Goal: Task Accomplishment & Management: Use online tool/utility

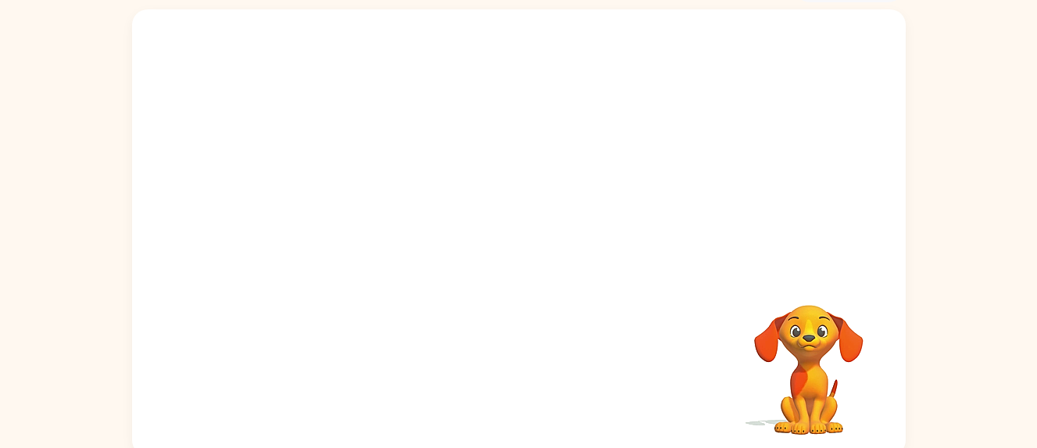
scroll to position [102, 0]
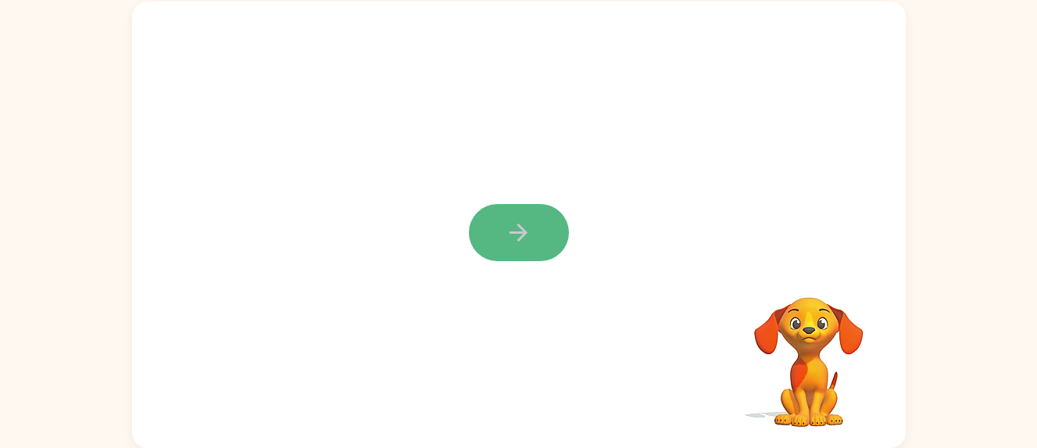
click at [507, 217] on button "button" at bounding box center [519, 232] width 100 height 57
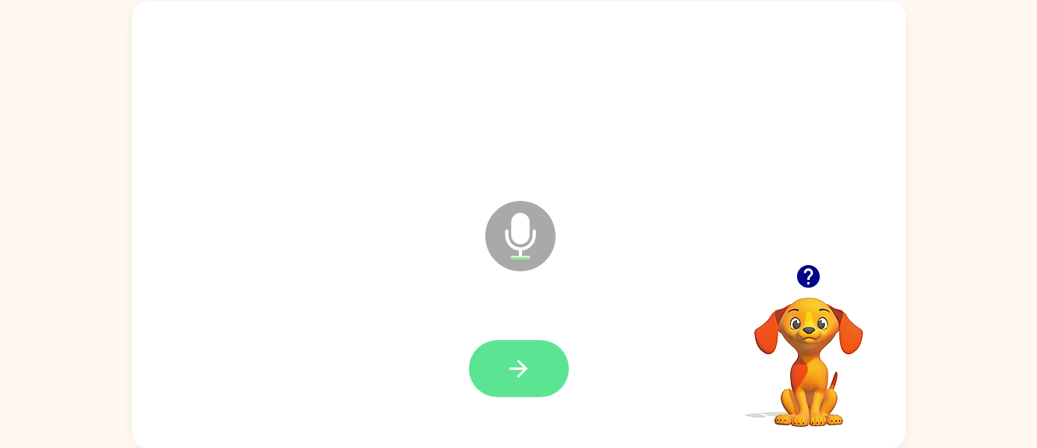
click at [503, 364] on button "button" at bounding box center [519, 368] width 100 height 57
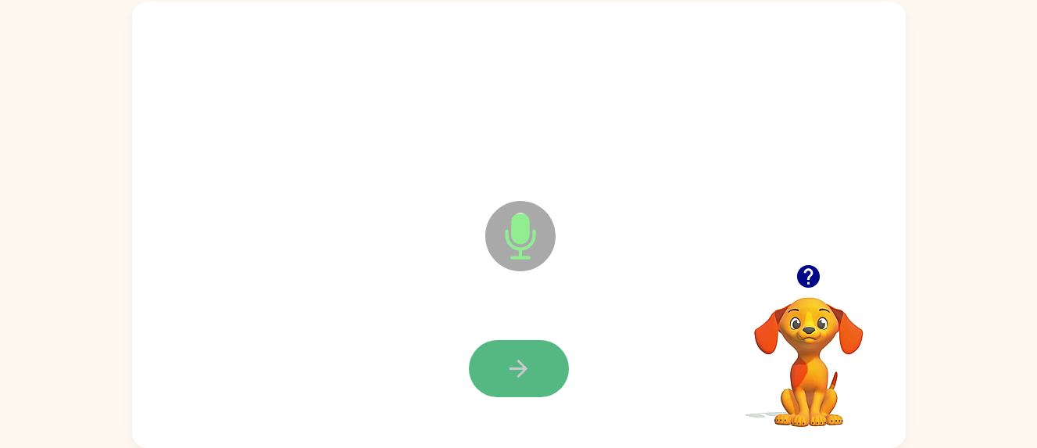
click at [521, 370] on icon "button" at bounding box center [518, 368] width 27 height 27
click at [519, 362] on icon "button" at bounding box center [519, 369] width 18 height 18
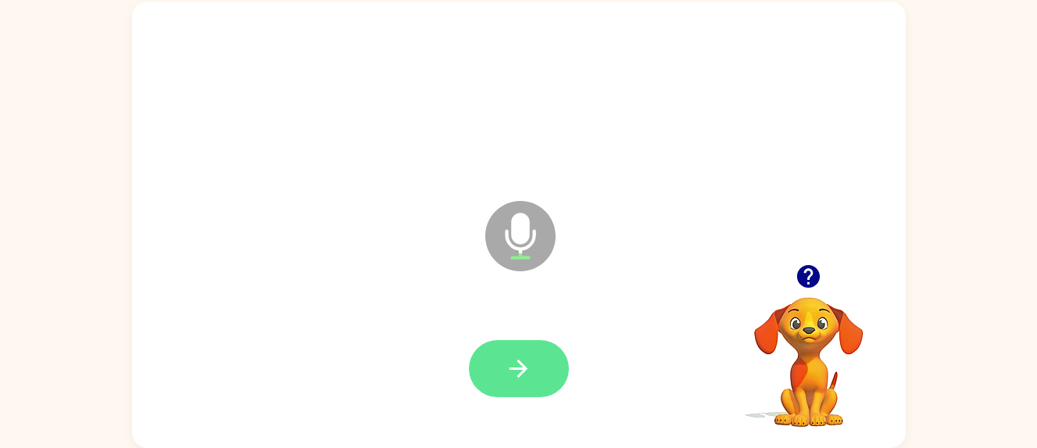
click at [501, 381] on button "button" at bounding box center [519, 368] width 100 height 57
click at [516, 378] on icon "button" at bounding box center [518, 368] width 27 height 27
click at [536, 378] on button "button" at bounding box center [519, 368] width 100 height 57
click at [550, 352] on button "button" at bounding box center [519, 368] width 100 height 57
click at [536, 367] on button "button" at bounding box center [519, 368] width 100 height 57
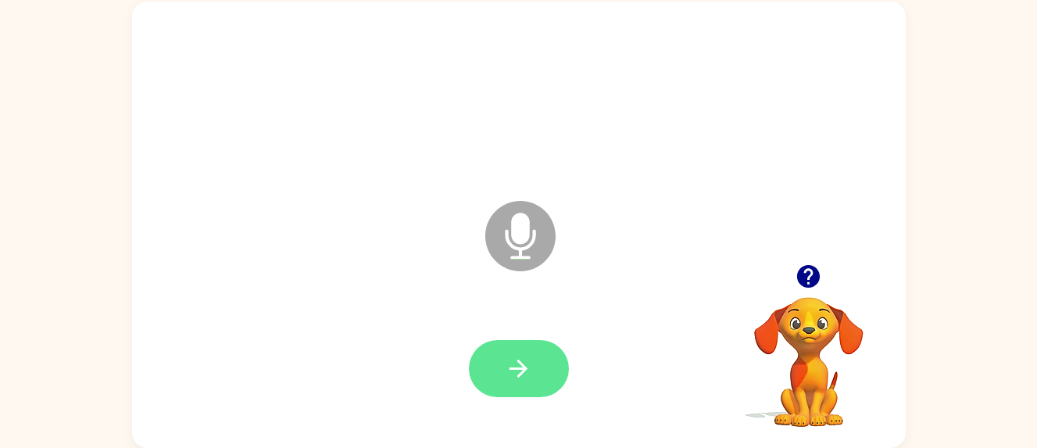
click at [532, 347] on button "button" at bounding box center [519, 368] width 100 height 57
click at [537, 372] on button "button" at bounding box center [519, 368] width 100 height 57
click at [521, 370] on icon "button" at bounding box center [518, 368] width 27 height 27
click at [520, 371] on icon "button" at bounding box center [518, 368] width 27 height 27
click at [519, 360] on icon "button" at bounding box center [519, 369] width 18 height 18
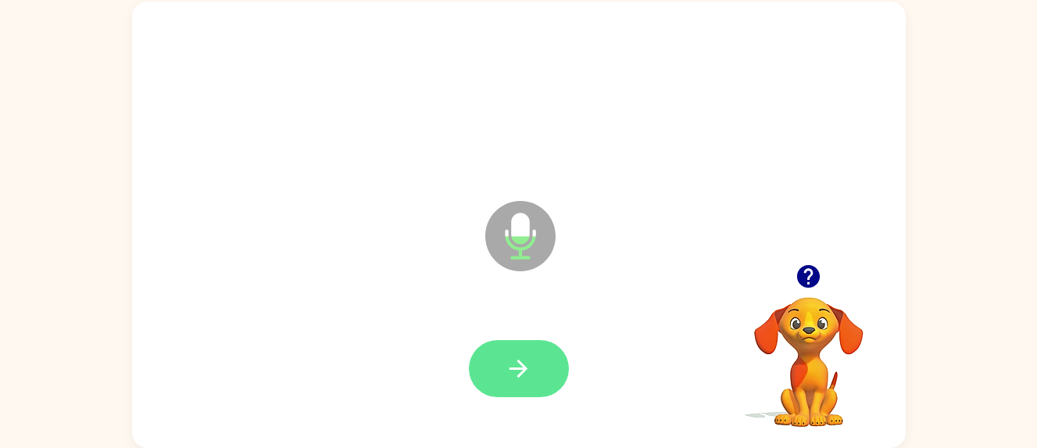
click at [543, 366] on button "button" at bounding box center [519, 368] width 100 height 57
click at [528, 363] on icon "button" at bounding box center [518, 368] width 27 height 27
click at [513, 347] on button "button" at bounding box center [519, 368] width 100 height 57
click at [532, 345] on button "button" at bounding box center [519, 368] width 100 height 57
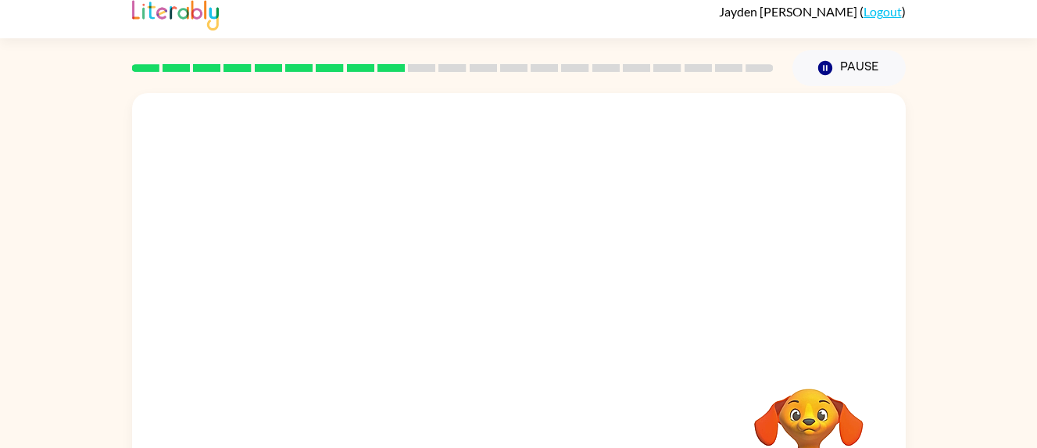
scroll to position [0, 0]
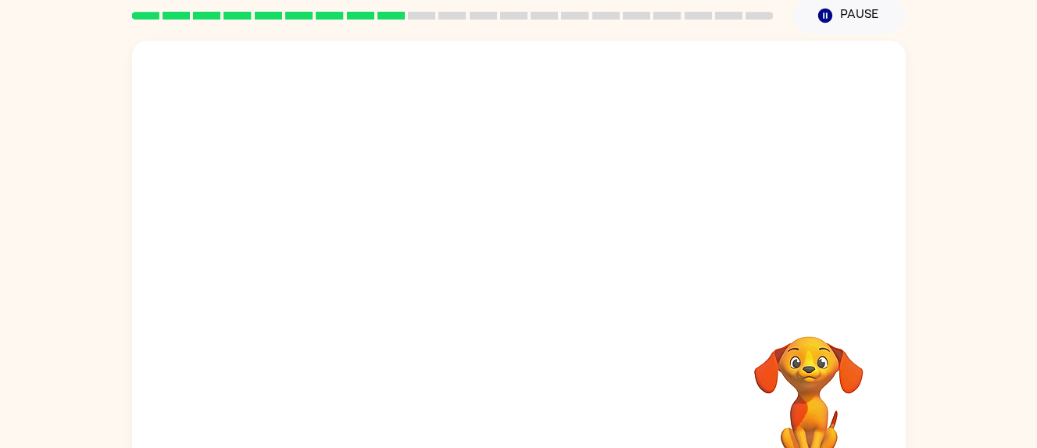
scroll to position [102, 0]
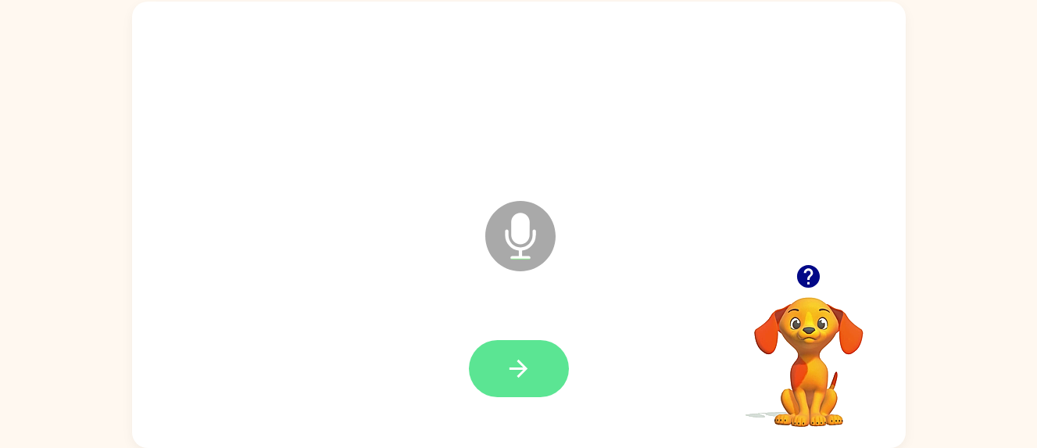
click at [535, 369] on button "button" at bounding box center [519, 368] width 100 height 57
click at [551, 356] on button "button" at bounding box center [519, 368] width 100 height 57
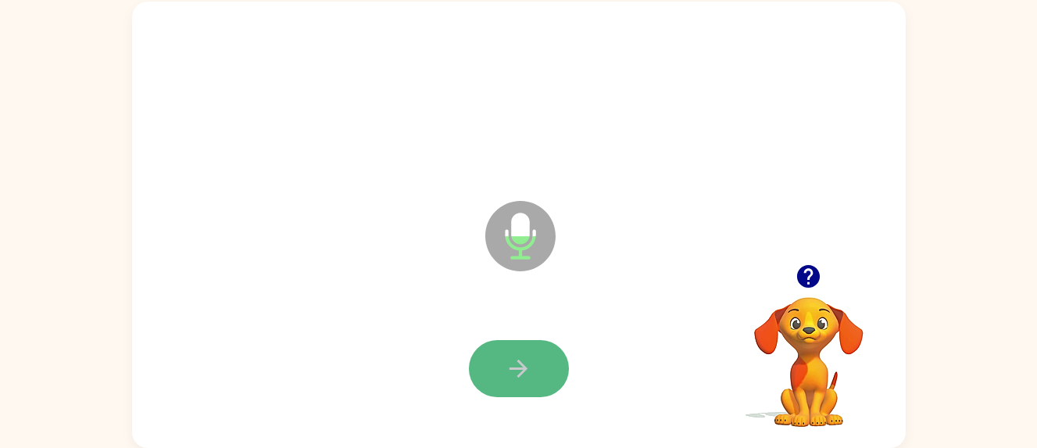
click at [547, 360] on button "button" at bounding box center [519, 368] width 100 height 57
click at [541, 360] on button "button" at bounding box center [519, 368] width 100 height 57
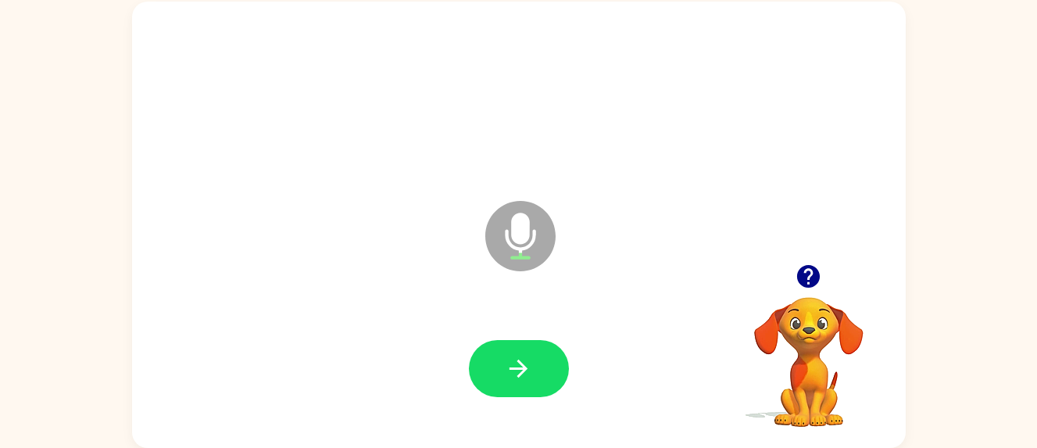
drag, startPoint x: 541, startPoint y: 360, endPoint x: 498, endPoint y: 354, distance: 43.4
click at [498, 354] on button "button" at bounding box center [519, 368] width 100 height 57
click at [502, 358] on button "button" at bounding box center [519, 368] width 100 height 57
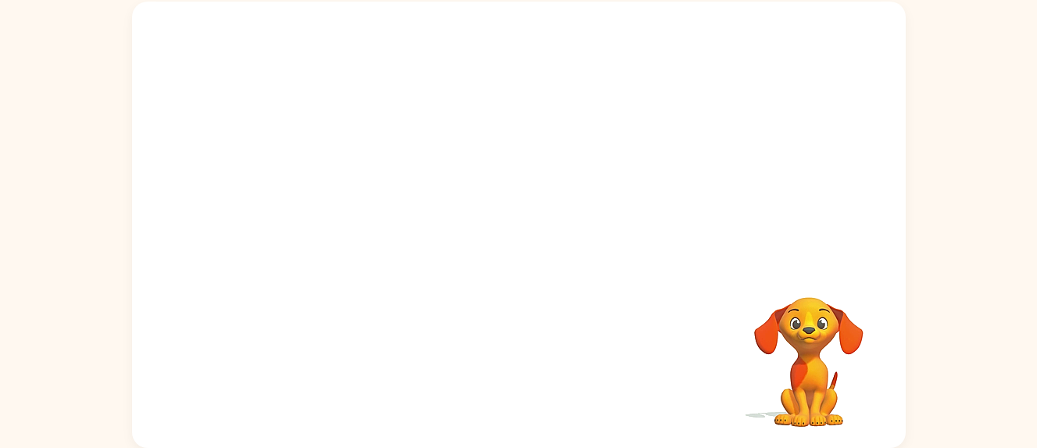
click at [519, 424] on div "Your browser must support playing .mp4 files to use Literably. Please try using…" at bounding box center [519, 225] width 774 height 446
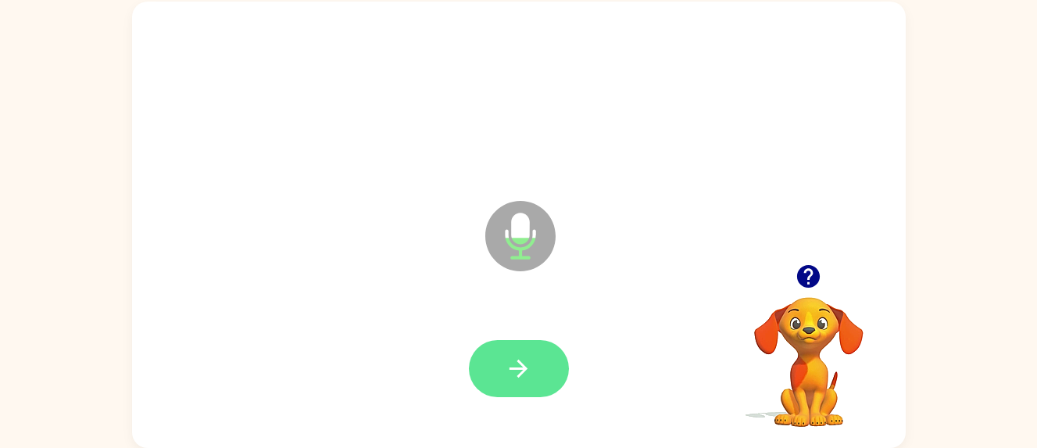
click at [503, 377] on button "button" at bounding box center [519, 368] width 100 height 57
click at [545, 360] on button "button" at bounding box center [519, 368] width 100 height 57
click at [528, 366] on icon "button" at bounding box center [518, 368] width 27 height 27
click at [528, 358] on icon "button" at bounding box center [518, 368] width 27 height 27
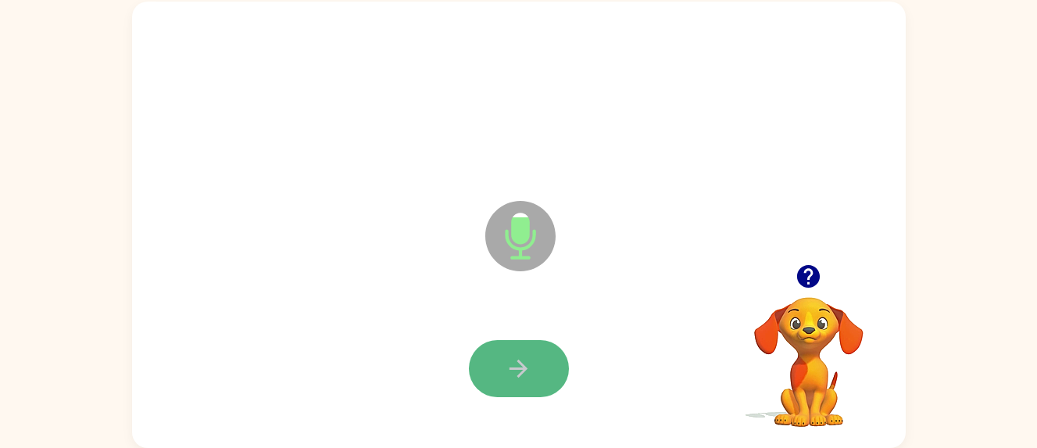
click at [545, 369] on button "button" at bounding box center [519, 368] width 100 height 57
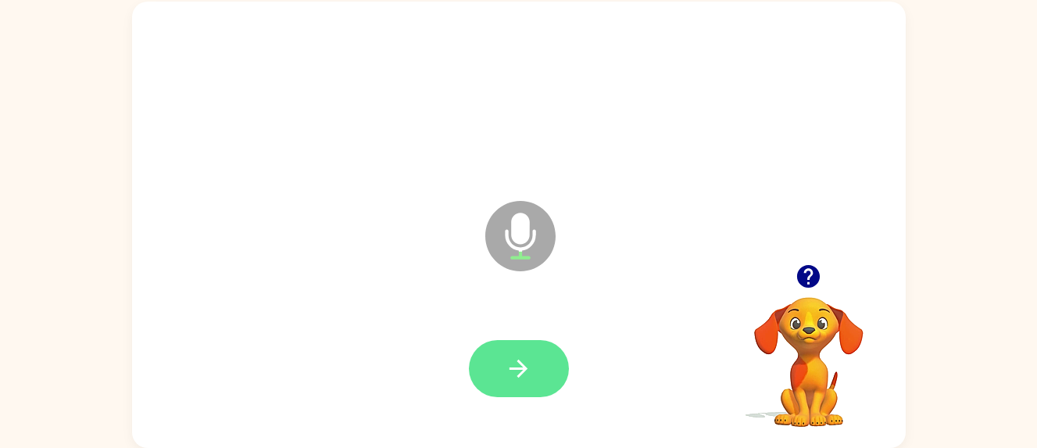
click at [534, 365] on button "button" at bounding box center [519, 368] width 100 height 57
click at [509, 351] on button "button" at bounding box center [519, 368] width 100 height 57
click at [492, 356] on button "button" at bounding box center [519, 368] width 100 height 57
click at [550, 376] on button "button" at bounding box center [519, 368] width 100 height 57
click at [504, 370] on button "button" at bounding box center [519, 368] width 100 height 57
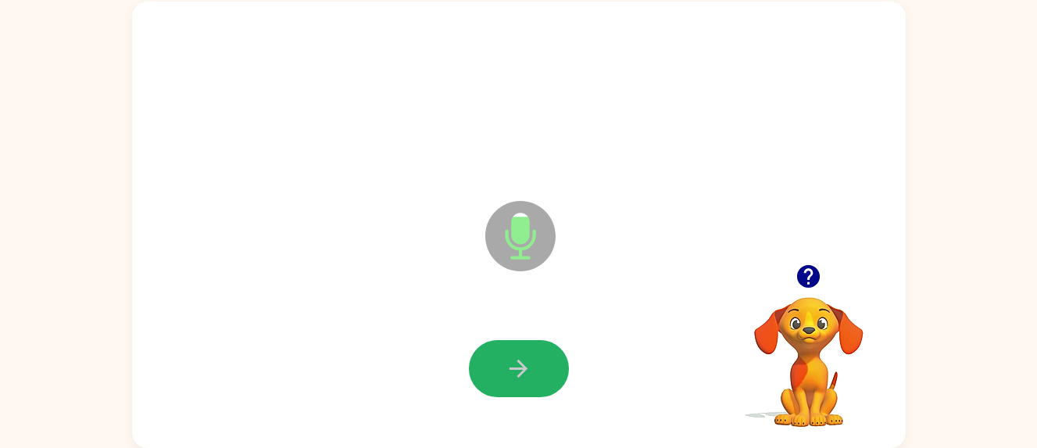
click at [504, 367] on button "button" at bounding box center [519, 368] width 100 height 57
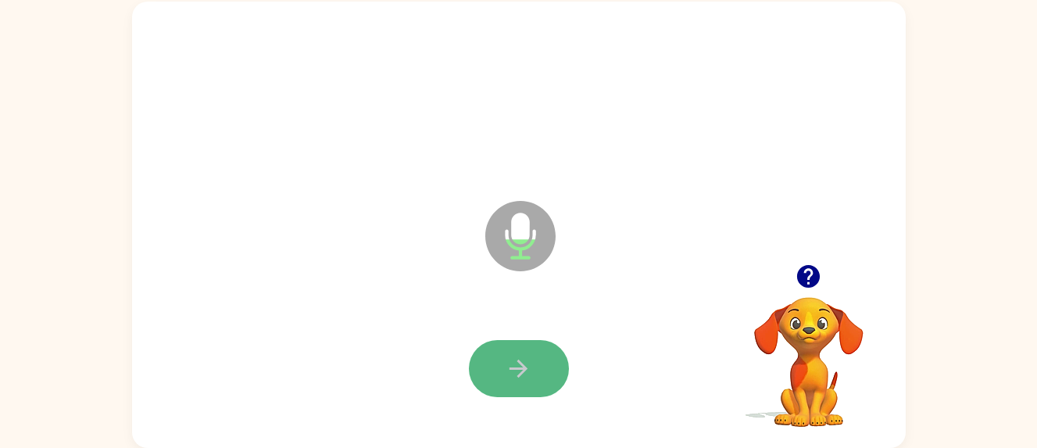
click at [504, 358] on button "button" at bounding box center [519, 368] width 100 height 57
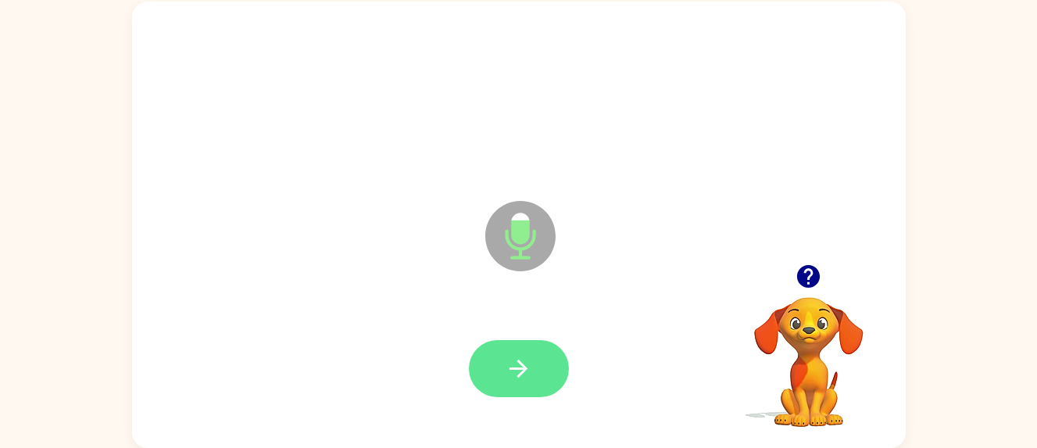
click at [534, 366] on button "button" at bounding box center [519, 368] width 100 height 57
click at [539, 358] on button "button" at bounding box center [519, 368] width 100 height 57
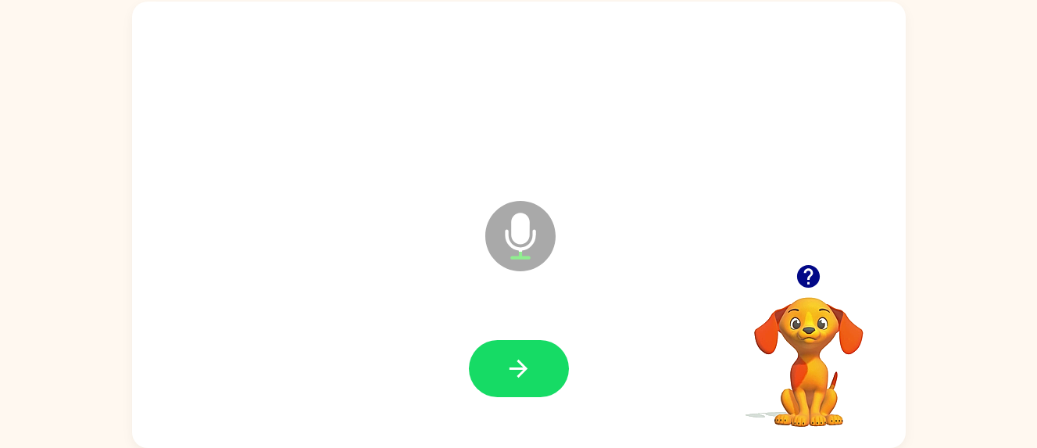
click at [538, 367] on button "button" at bounding box center [519, 368] width 100 height 57
click at [535, 349] on button "button" at bounding box center [519, 368] width 100 height 57
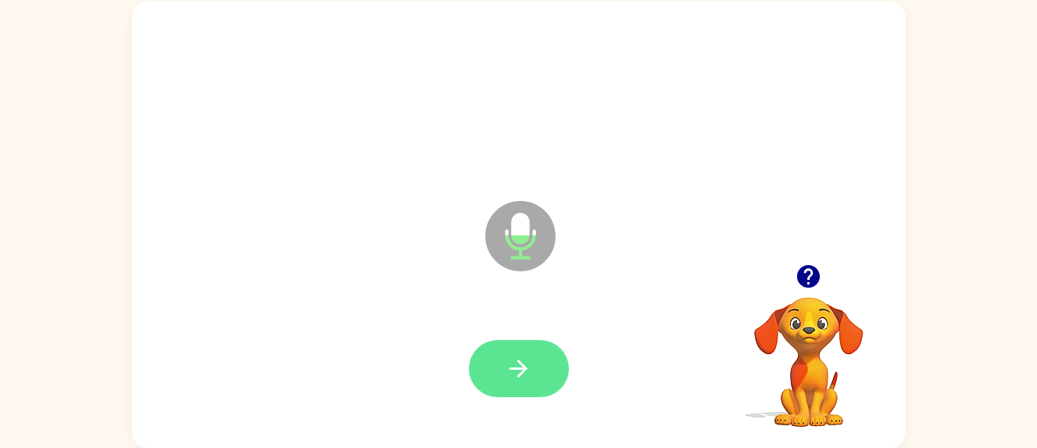
click at [511, 351] on button "button" at bounding box center [519, 368] width 100 height 57
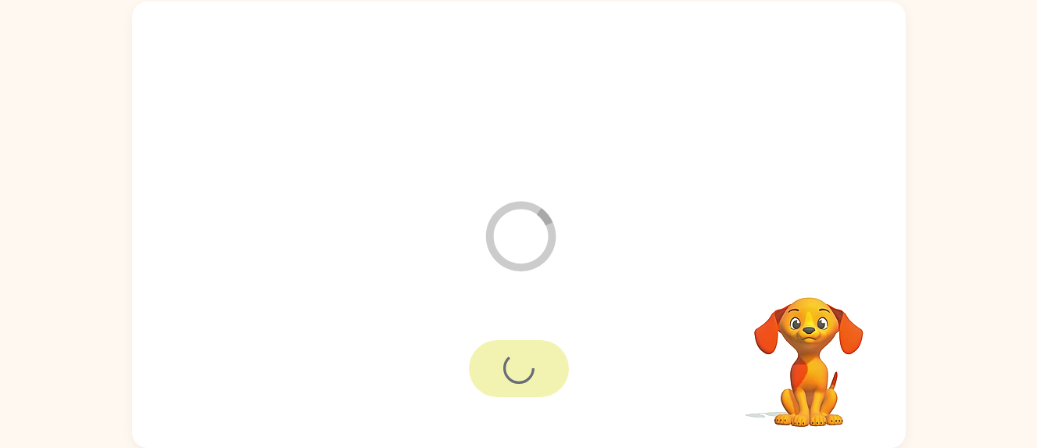
scroll to position [73, 0]
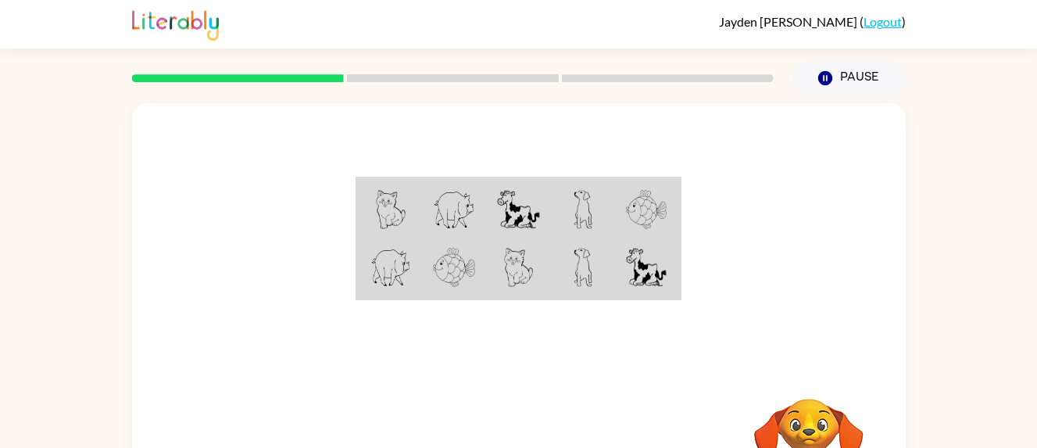
scroll to position [102, 0]
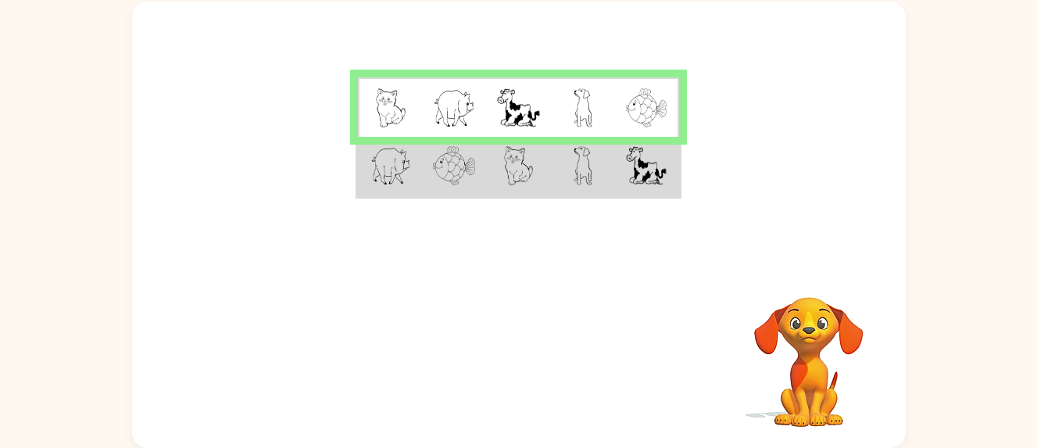
click at [387, 116] on img at bounding box center [391, 107] width 30 height 39
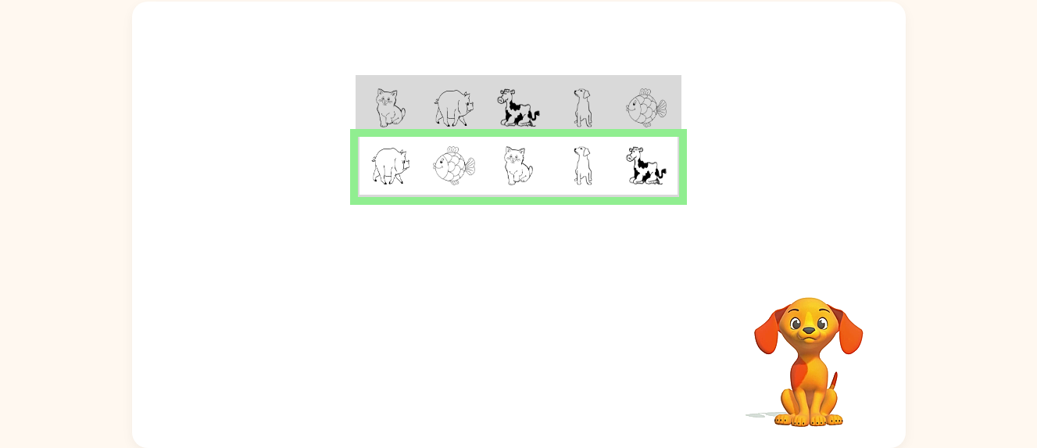
click at [422, 98] on td at bounding box center [454, 107] width 64 height 60
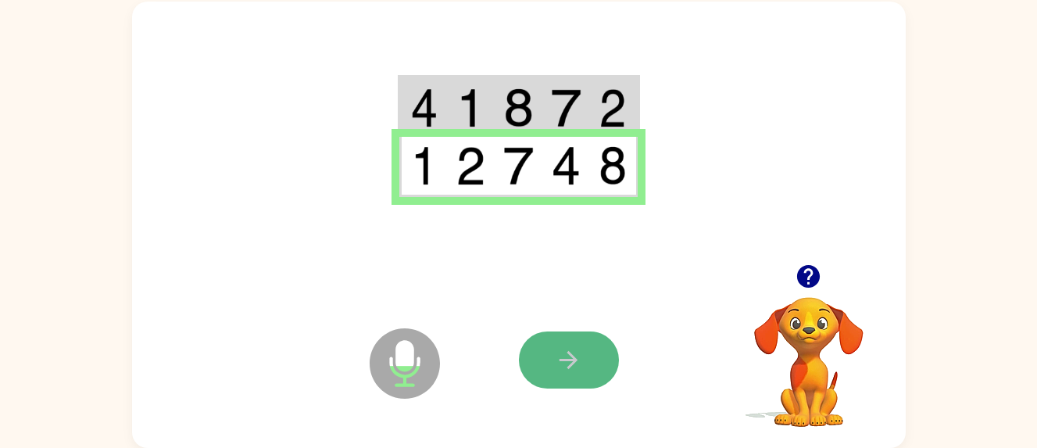
click at [567, 346] on button "button" at bounding box center [569, 359] width 100 height 57
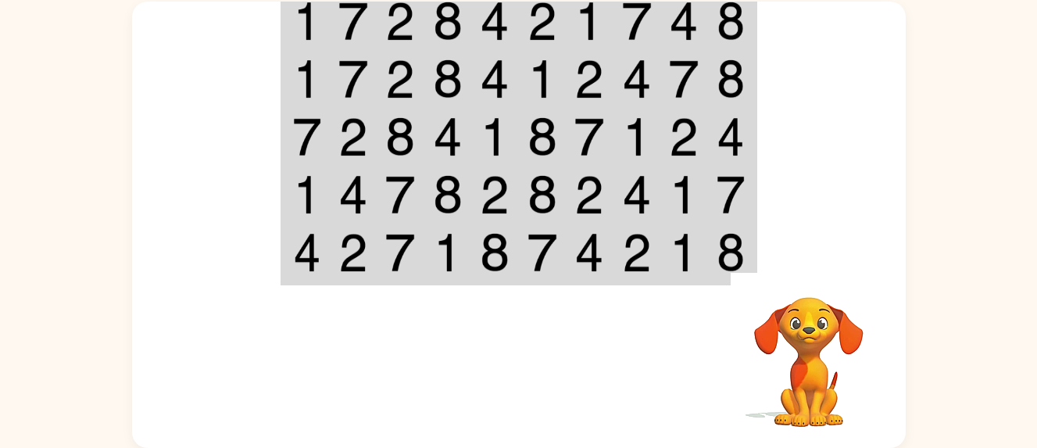
click at [813, 124] on div at bounding box center [519, 133] width 774 height 263
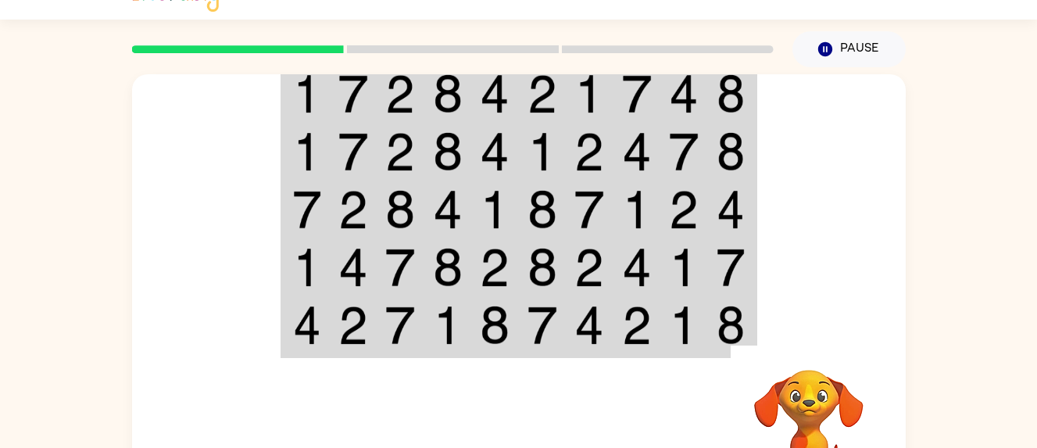
scroll to position [33, 0]
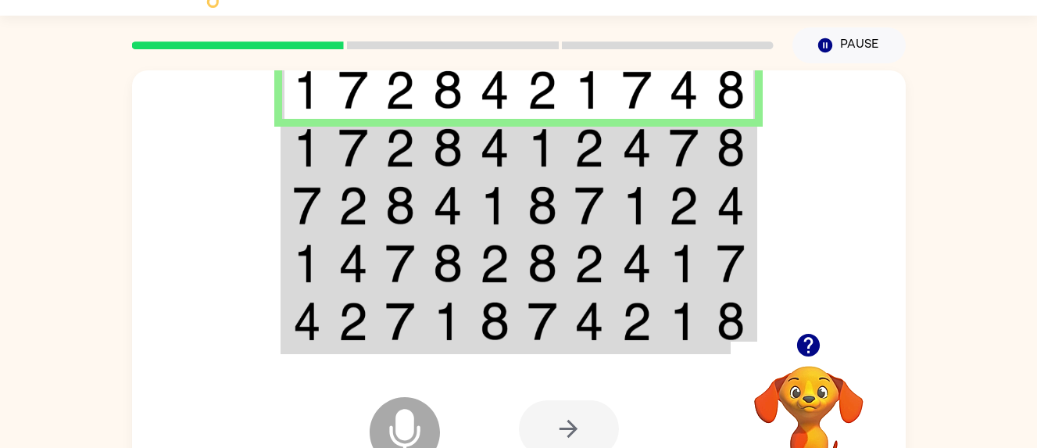
click at [415, 417] on icon at bounding box center [405, 432] width 70 height 70
click at [568, 431] on div at bounding box center [569, 428] width 100 height 57
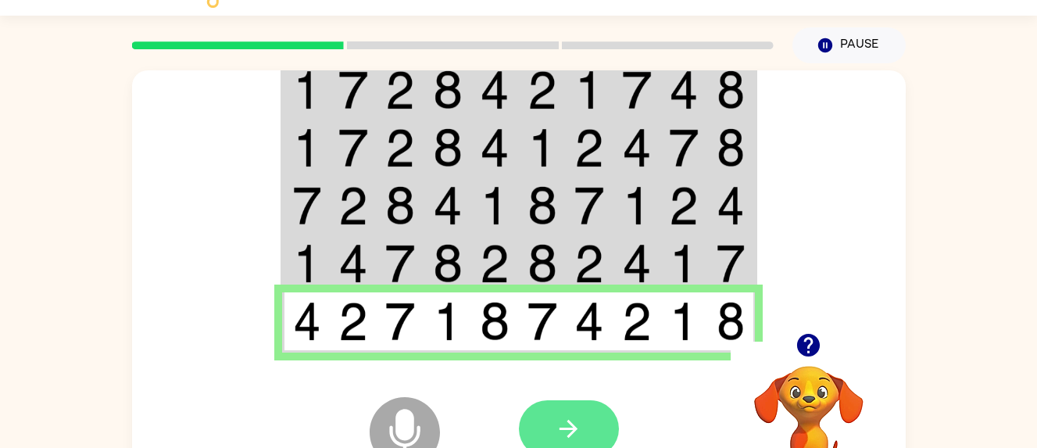
click at [566, 429] on icon "button" at bounding box center [569, 429] width 18 height 18
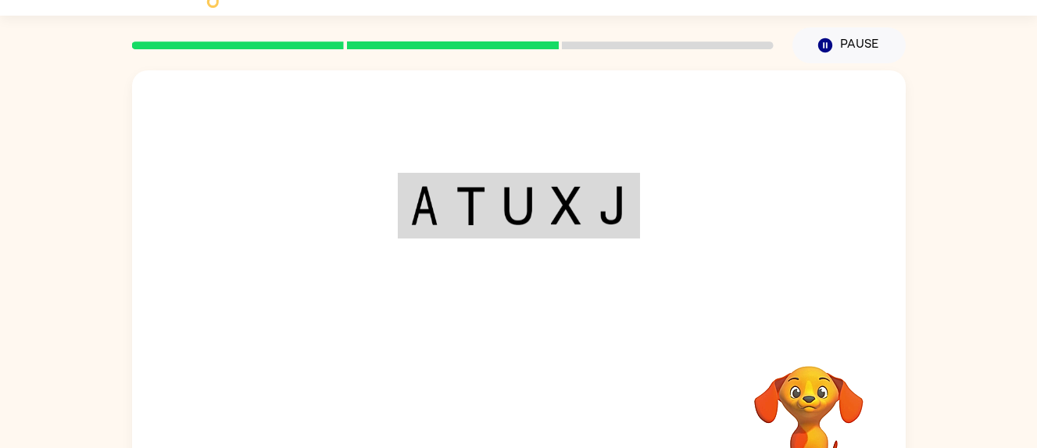
click at [251, 28] on div at bounding box center [453, 45] width 661 height 55
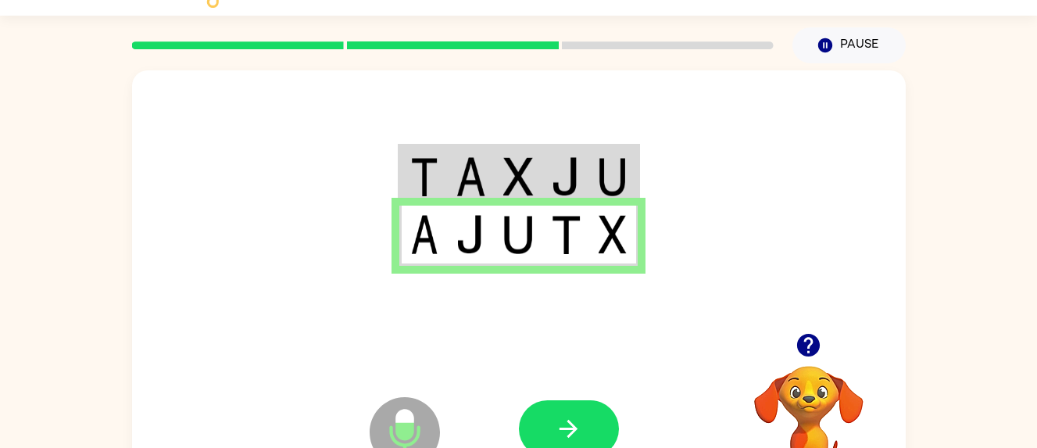
click at [428, 422] on icon at bounding box center [405, 432] width 70 height 70
click at [556, 406] on button "button" at bounding box center [569, 428] width 100 height 57
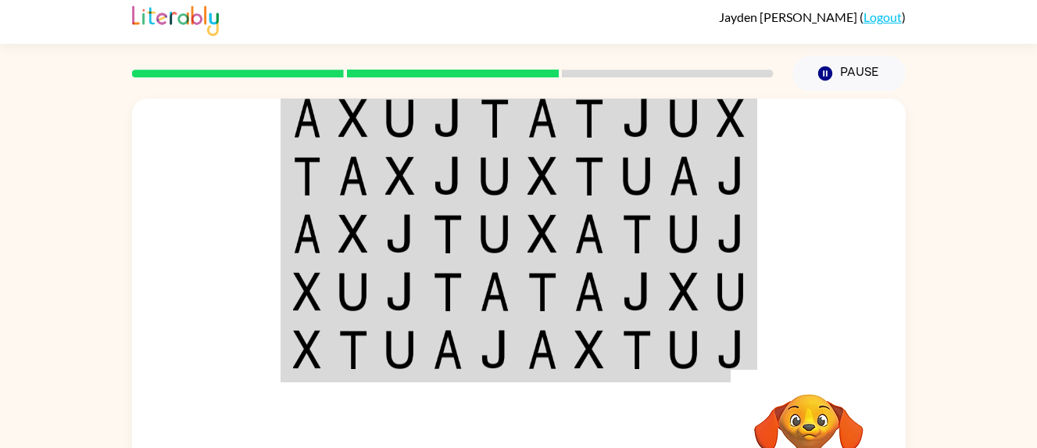
scroll to position [2, 0]
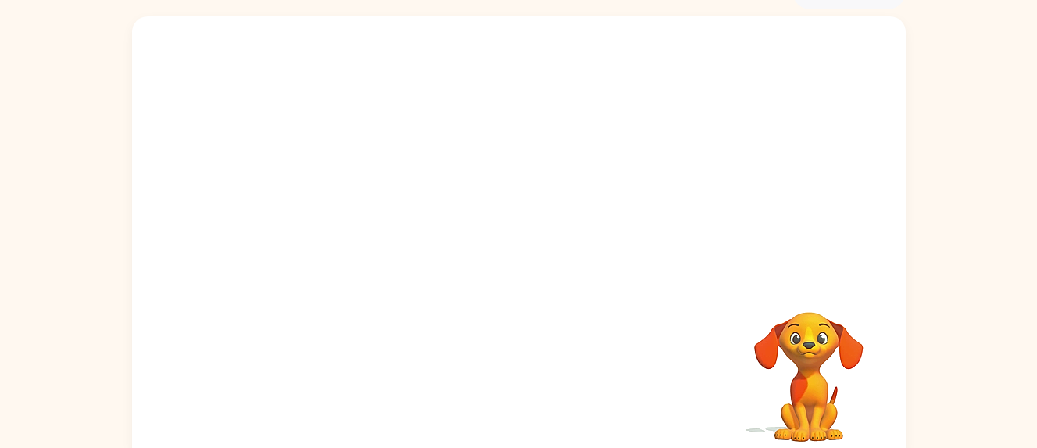
scroll to position [102, 0]
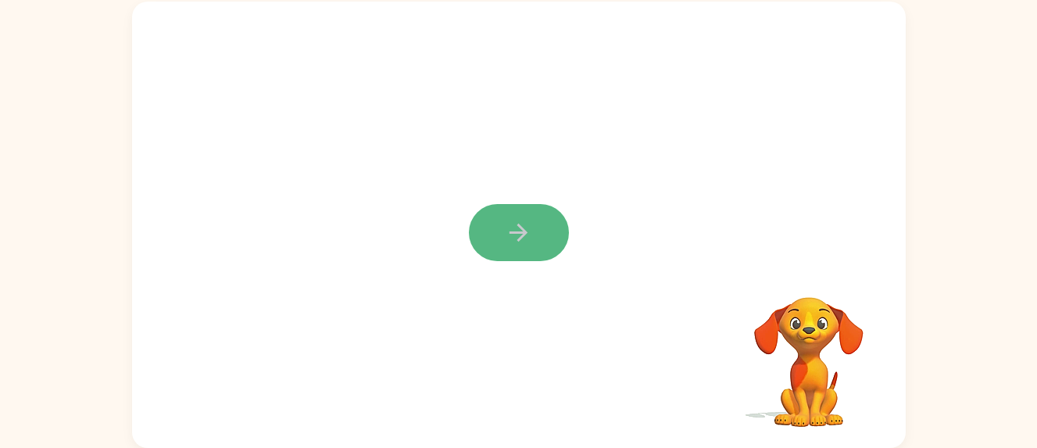
click at [539, 240] on button "button" at bounding box center [519, 232] width 100 height 57
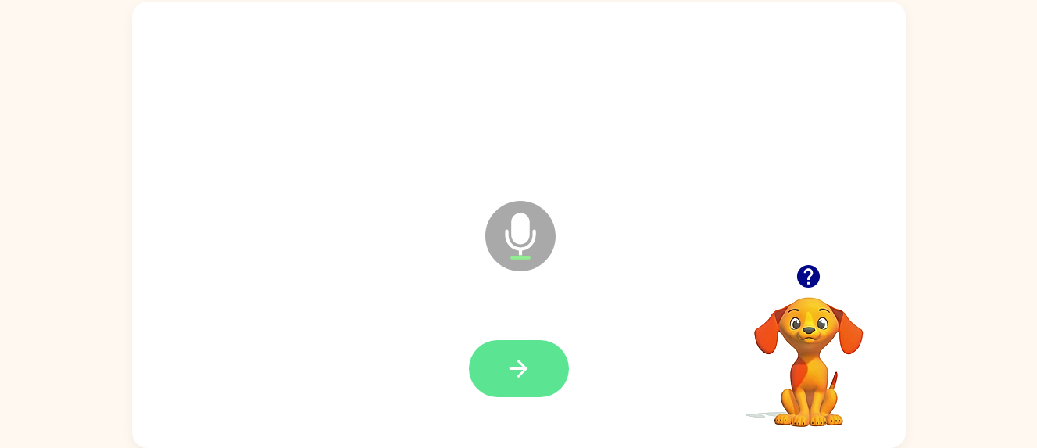
click at [545, 349] on button "button" at bounding box center [519, 368] width 100 height 57
click at [525, 347] on button "button" at bounding box center [519, 368] width 100 height 57
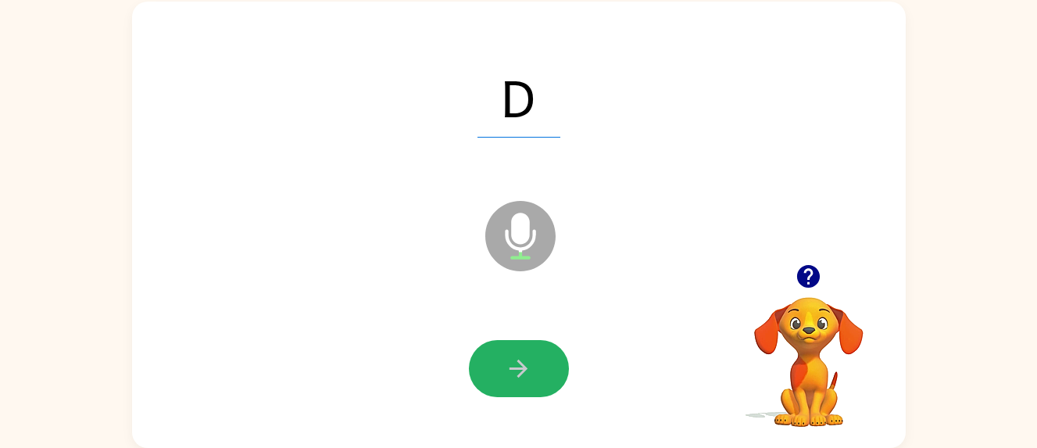
click at [525, 347] on button "button" at bounding box center [519, 368] width 100 height 57
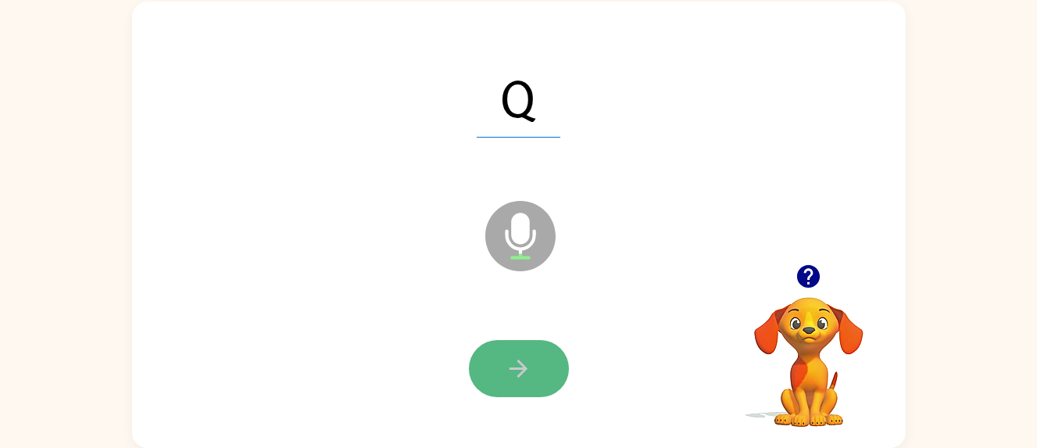
drag, startPoint x: 543, startPoint y: 361, endPoint x: 514, endPoint y: 365, distance: 29.2
click at [514, 365] on icon "button" at bounding box center [518, 368] width 27 height 27
click at [549, 373] on button "button" at bounding box center [519, 368] width 100 height 57
click at [516, 374] on icon "button" at bounding box center [518, 368] width 27 height 27
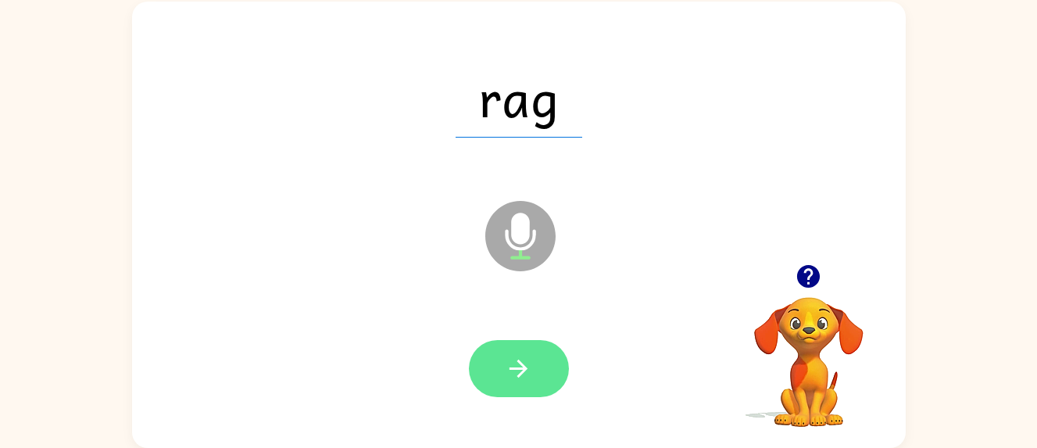
click at [554, 387] on button "button" at bounding box center [519, 368] width 100 height 57
click at [525, 365] on icon "button" at bounding box center [518, 368] width 27 height 27
click at [519, 361] on icon "button" at bounding box center [519, 369] width 18 height 18
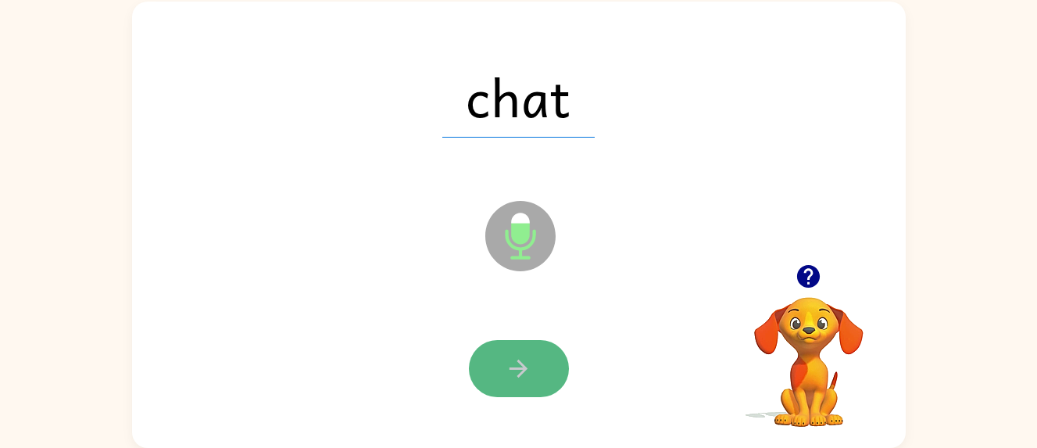
click at [533, 361] on button "button" at bounding box center [519, 368] width 100 height 57
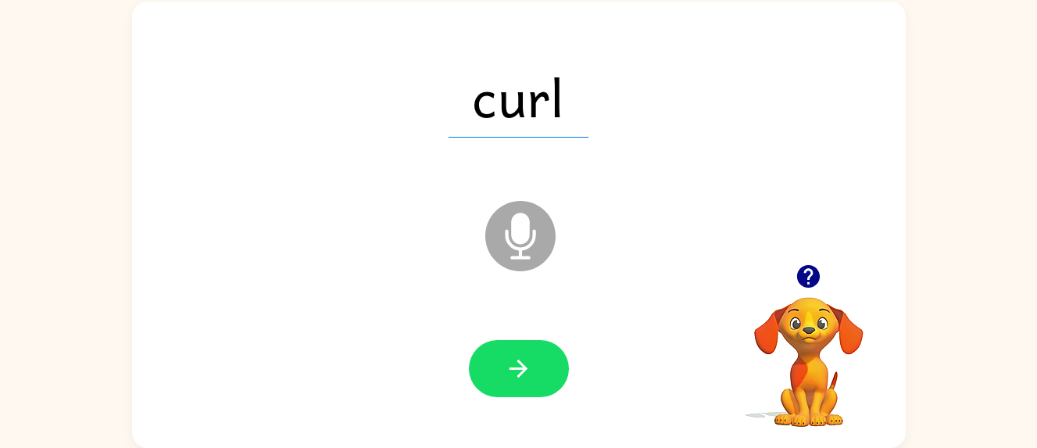
drag, startPoint x: 533, startPoint y: 361, endPoint x: 511, endPoint y: 356, distance: 22.4
click at [511, 356] on icon "button" at bounding box center [518, 368] width 27 height 27
drag, startPoint x: 513, startPoint y: 360, endPoint x: 507, endPoint y: 375, distance: 16.8
click at [507, 375] on icon "button" at bounding box center [518, 368] width 27 height 27
drag, startPoint x: 520, startPoint y: 378, endPoint x: 492, endPoint y: 368, distance: 29.9
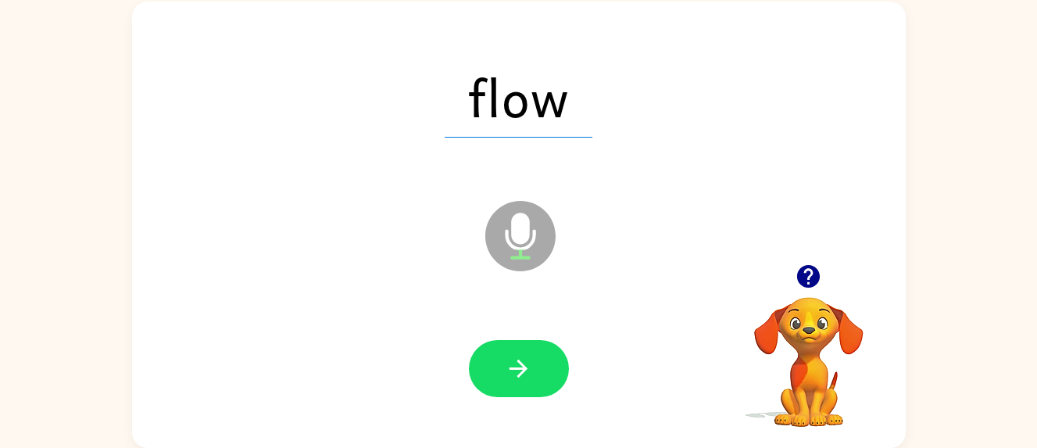
click at [492, 368] on button "button" at bounding box center [519, 368] width 100 height 57
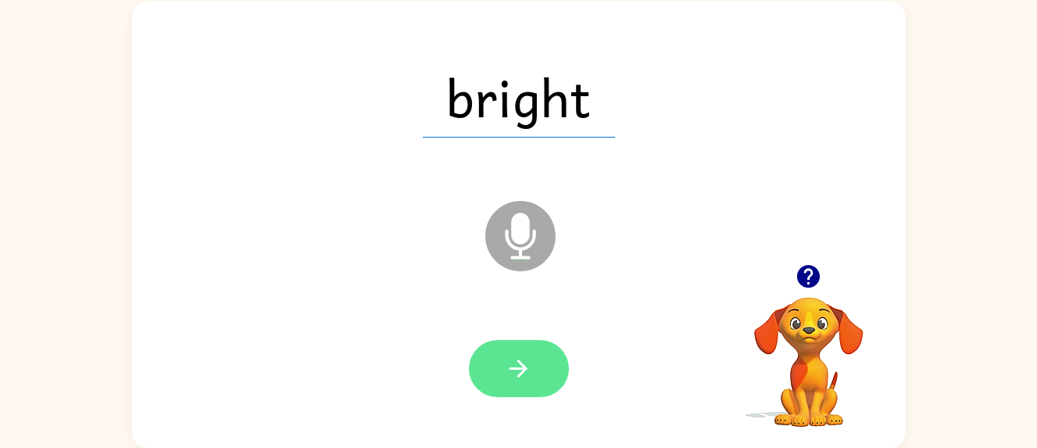
click at [505, 352] on button "button" at bounding box center [519, 368] width 100 height 57
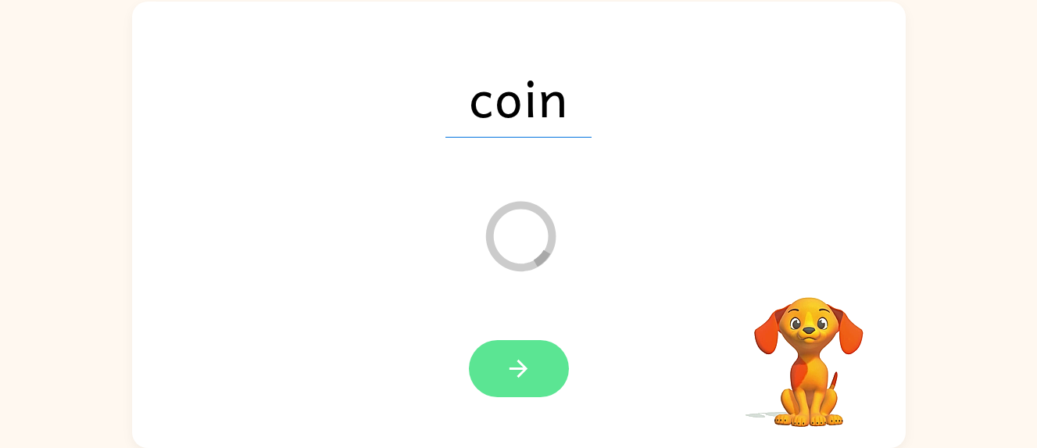
click at [517, 350] on button "button" at bounding box center [519, 368] width 100 height 57
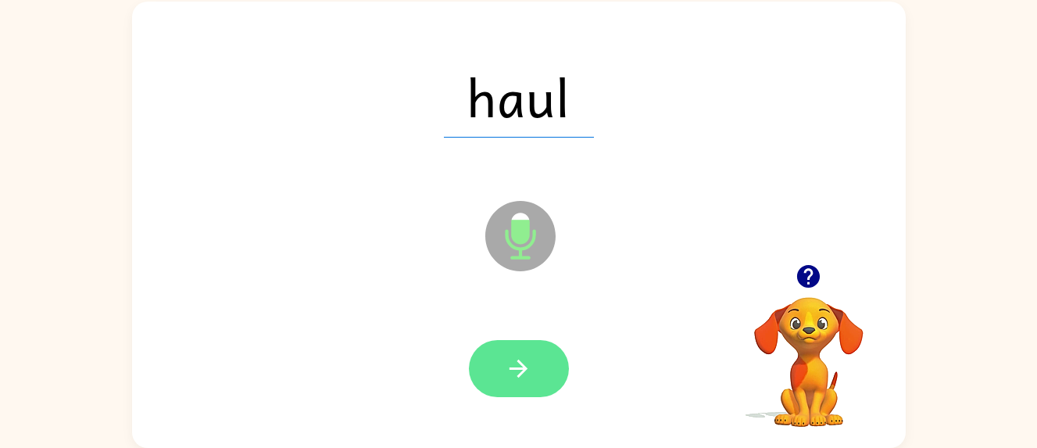
click at [516, 360] on icon "button" at bounding box center [518, 368] width 27 height 27
click at [506, 359] on icon "button" at bounding box center [518, 368] width 27 height 27
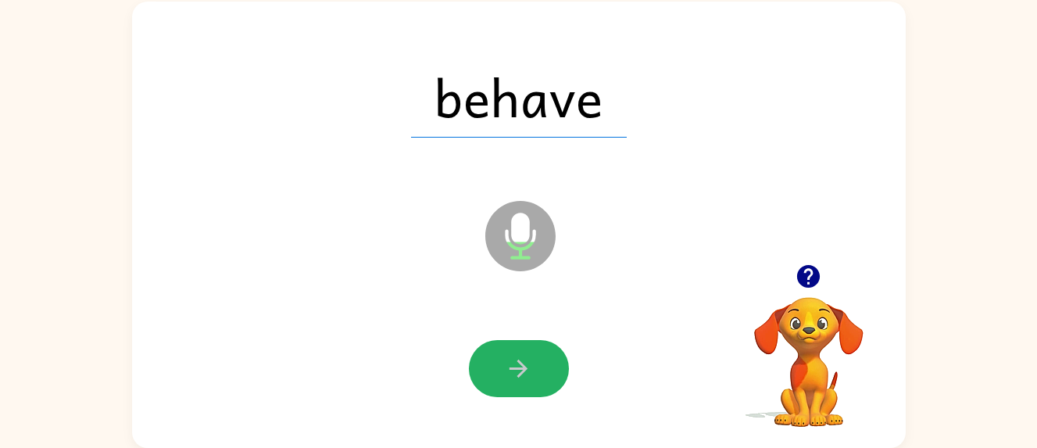
click at [506, 359] on icon "button" at bounding box center [518, 368] width 27 height 27
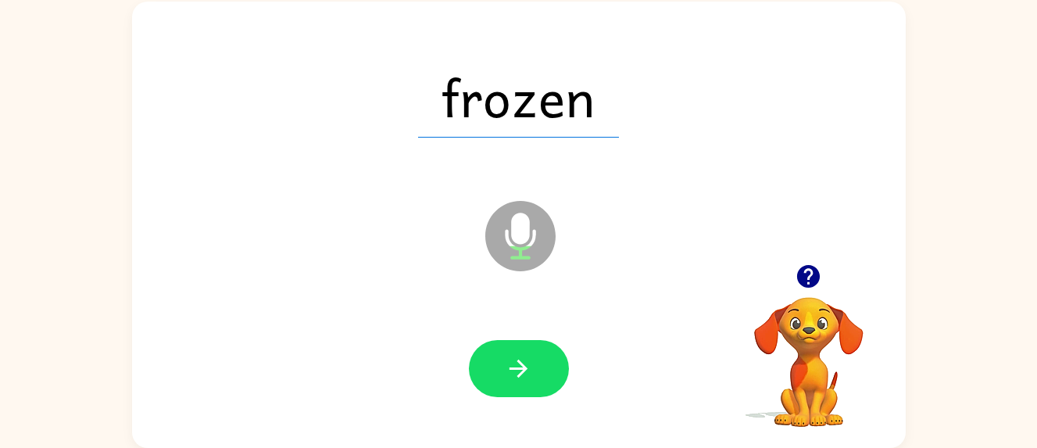
click at [506, 359] on icon "button" at bounding box center [518, 368] width 27 height 27
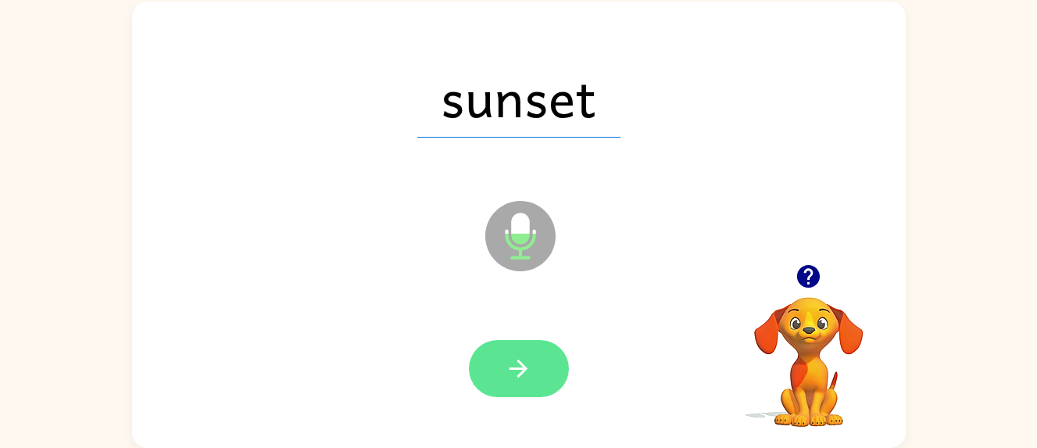
click at [535, 393] on button "button" at bounding box center [519, 368] width 100 height 57
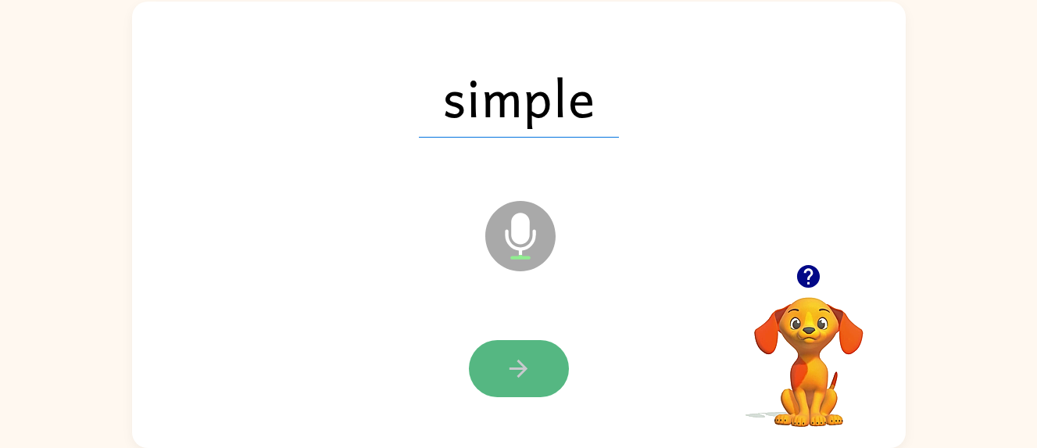
drag, startPoint x: 535, startPoint y: 393, endPoint x: 503, endPoint y: 372, distance: 38.4
click at [503, 372] on button "button" at bounding box center [519, 368] width 100 height 57
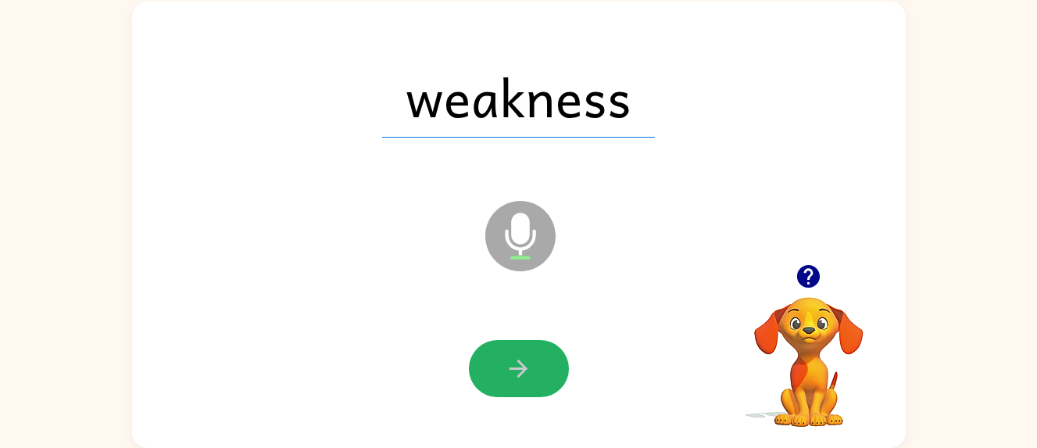
click at [503, 372] on button "button" at bounding box center [519, 368] width 100 height 57
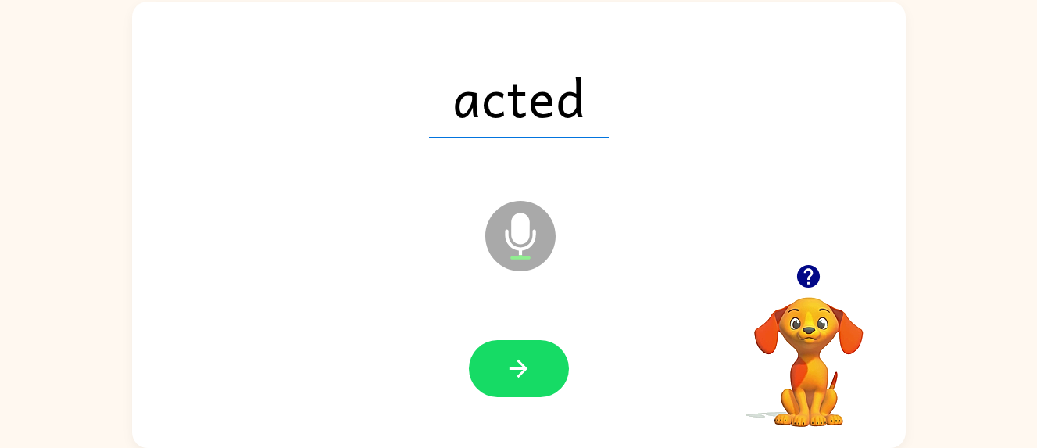
drag, startPoint x: 503, startPoint y: 372, endPoint x: 451, endPoint y: 332, distance: 65.8
click at [451, 332] on div at bounding box center [519, 369] width 743 height 128
click at [449, 331] on div at bounding box center [519, 369] width 743 height 128
click at [503, 359] on button "button" at bounding box center [519, 368] width 100 height 57
click at [482, 396] on div at bounding box center [519, 368] width 100 height 57
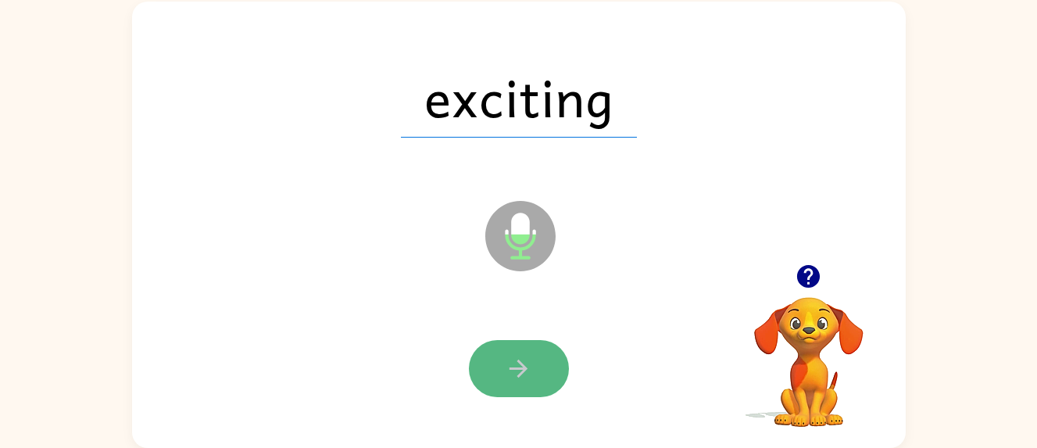
click at [489, 389] on button "button" at bounding box center [519, 368] width 100 height 57
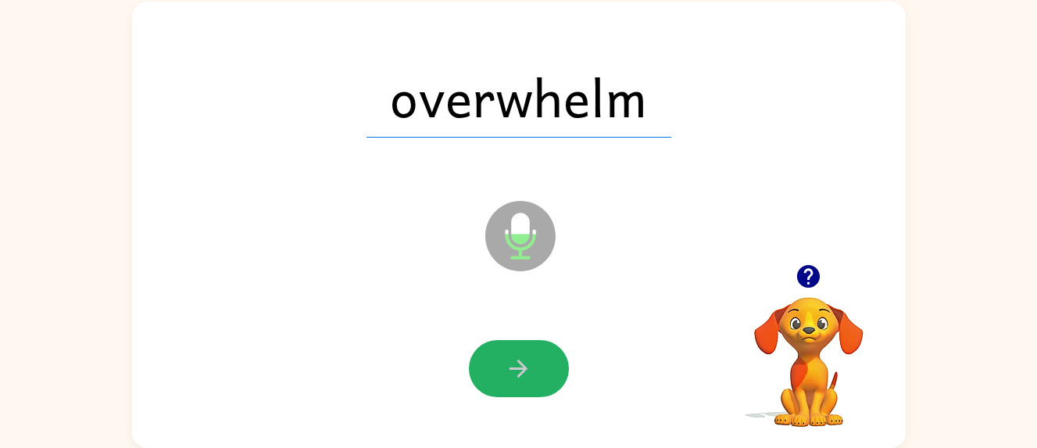
drag, startPoint x: 520, startPoint y: 349, endPoint x: 521, endPoint y: 356, distance: 7.9
click at [521, 356] on button "button" at bounding box center [519, 368] width 100 height 57
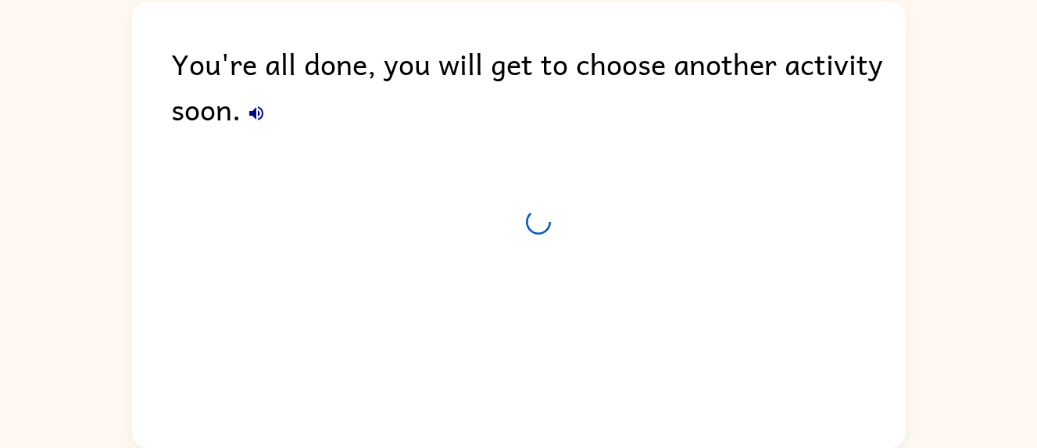
scroll to position [73, 0]
